Goal: Contribute content

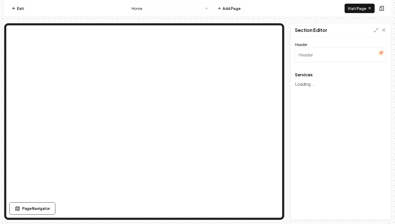
type input "Transform Your Outdoors with Our Expert Hardscaping Services"
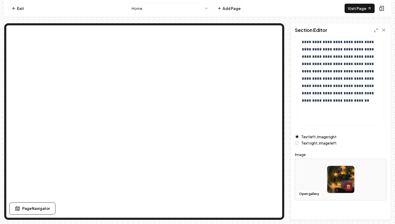
scroll to position [58, 0]
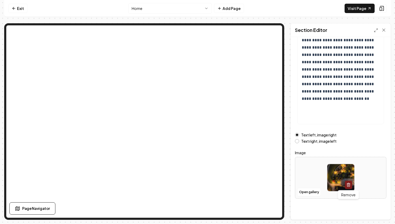
click at [349, 185] on line "button" at bounding box center [349, 185] width 0 height 1
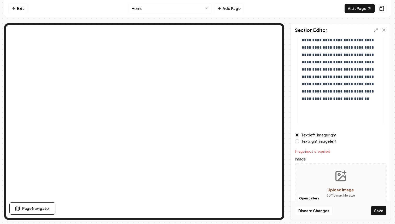
click at [342, 190] on span "Upload image" at bounding box center [341, 189] width 26 height 5
type input "**********"
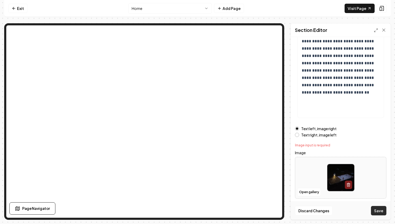
click at [384, 211] on button "Save" at bounding box center [378, 210] width 15 height 9
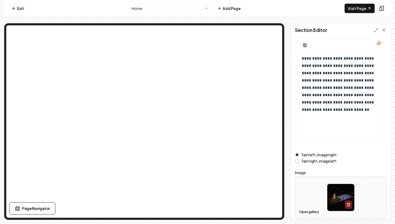
scroll to position [58, 0]
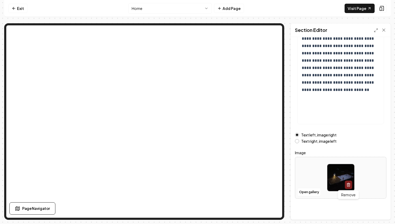
click at [349, 185] on line "button" at bounding box center [349, 185] width 0 height 1
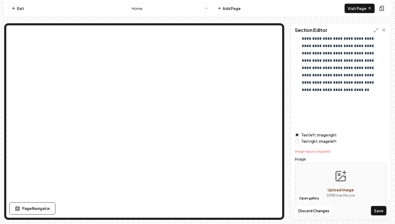
click at [342, 181] on icon "Upload image" at bounding box center [340, 176] width 9 height 9
type input "**********"
click at [377, 209] on button "Save" at bounding box center [378, 210] width 15 height 9
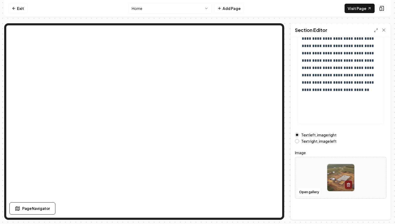
scroll to position [0, 0]
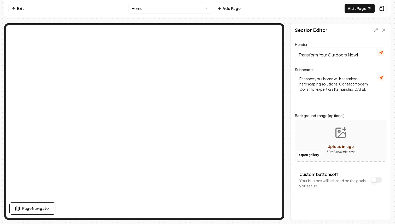
click at [337, 146] on span "Upload image" at bounding box center [341, 146] width 26 height 5
type input "**********"
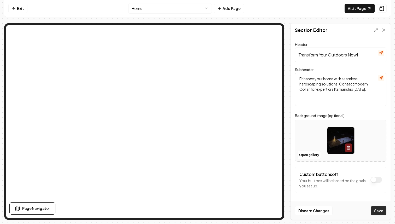
click at [382, 210] on button "Save" at bounding box center [378, 210] width 15 height 9
click at [349, 148] on icon "button" at bounding box center [349, 147] width 4 height 4
click at [345, 146] on span "Upload image" at bounding box center [341, 146] width 26 height 5
type input "**********"
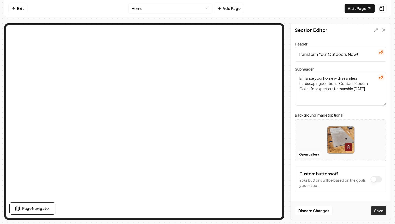
click at [383, 213] on button "Save" at bounding box center [378, 210] width 15 height 9
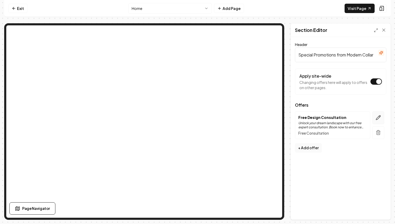
click at [378, 118] on icon "button" at bounding box center [379, 118] width 4 height 4
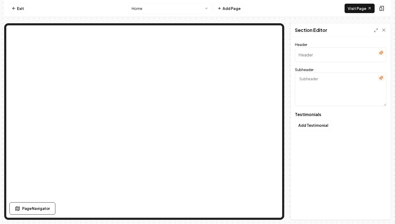
type input "Our clients love us"
type textarea "Here's some of what they had to say"
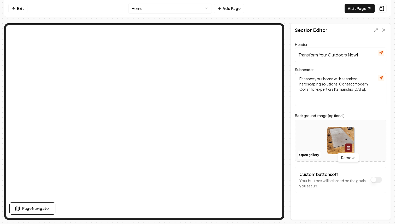
click at [348, 147] on icon "button" at bounding box center [349, 148] width 4 height 4
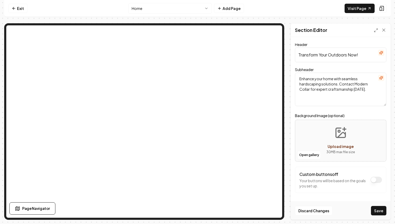
click at [344, 147] on span "Upload image" at bounding box center [341, 146] width 26 height 5
type input "**********"
click at [379, 209] on button "Save" at bounding box center [378, 210] width 15 height 9
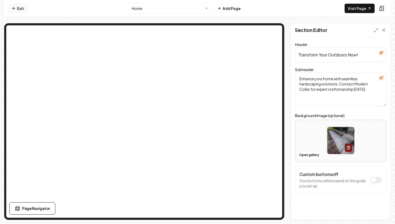
click at [20, 9] on link "Exit" at bounding box center [17, 8] width 19 height 9
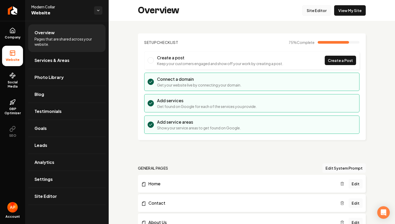
click at [323, 8] on link "Site Editor" at bounding box center [317, 10] width 29 height 10
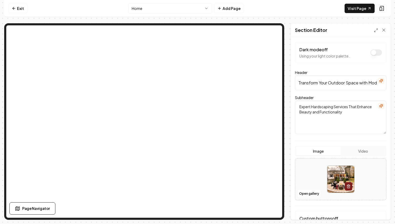
scroll to position [1, 0]
click at [368, 151] on button "Video" at bounding box center [363, 152] width 45 height 8
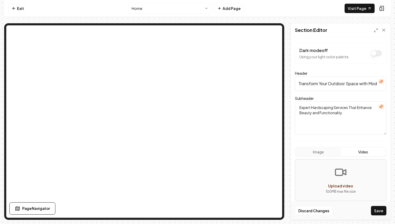
click at [320, 154] on button "Image" at bounding box center [318, 152] width 45 height 8
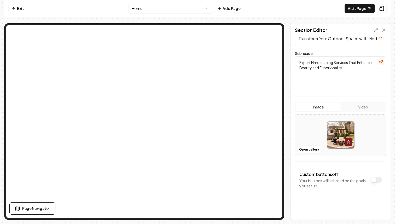
scroll to position [46, 0]
click at [331, 48] on form "Dark mode off Using your light color palette. Header Transform Your Outdoor Spa…" at bounding box center [341, 105] width 92 height 216
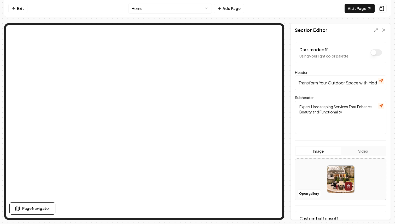
scroll to position [0, 0]
